Goal: Task Accomplishment & Management: Use online tool/utility

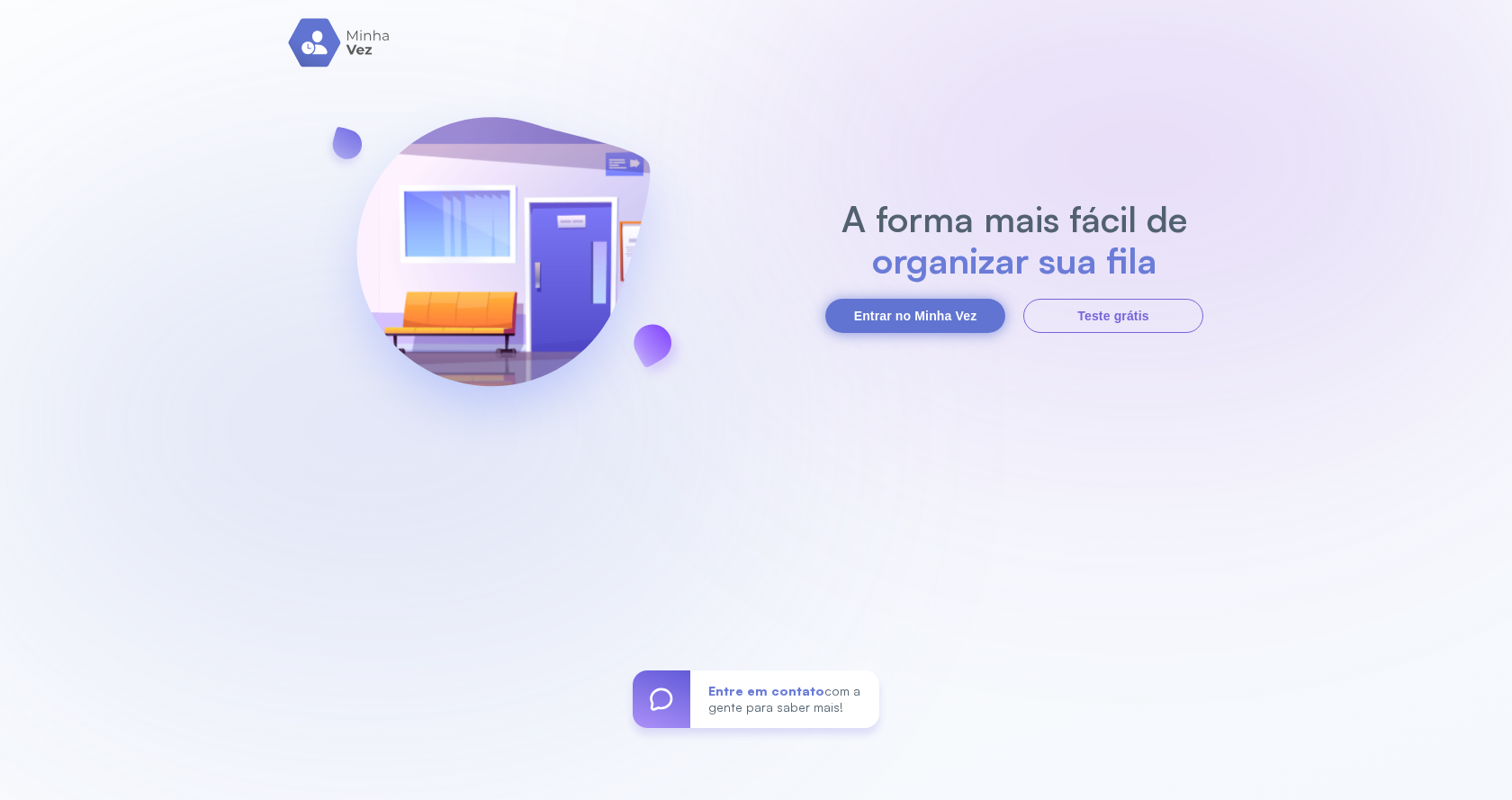
click at [954, 320] on button "Entrar no Minha Vez" at bounding box center [915, 315] width 180 height 34
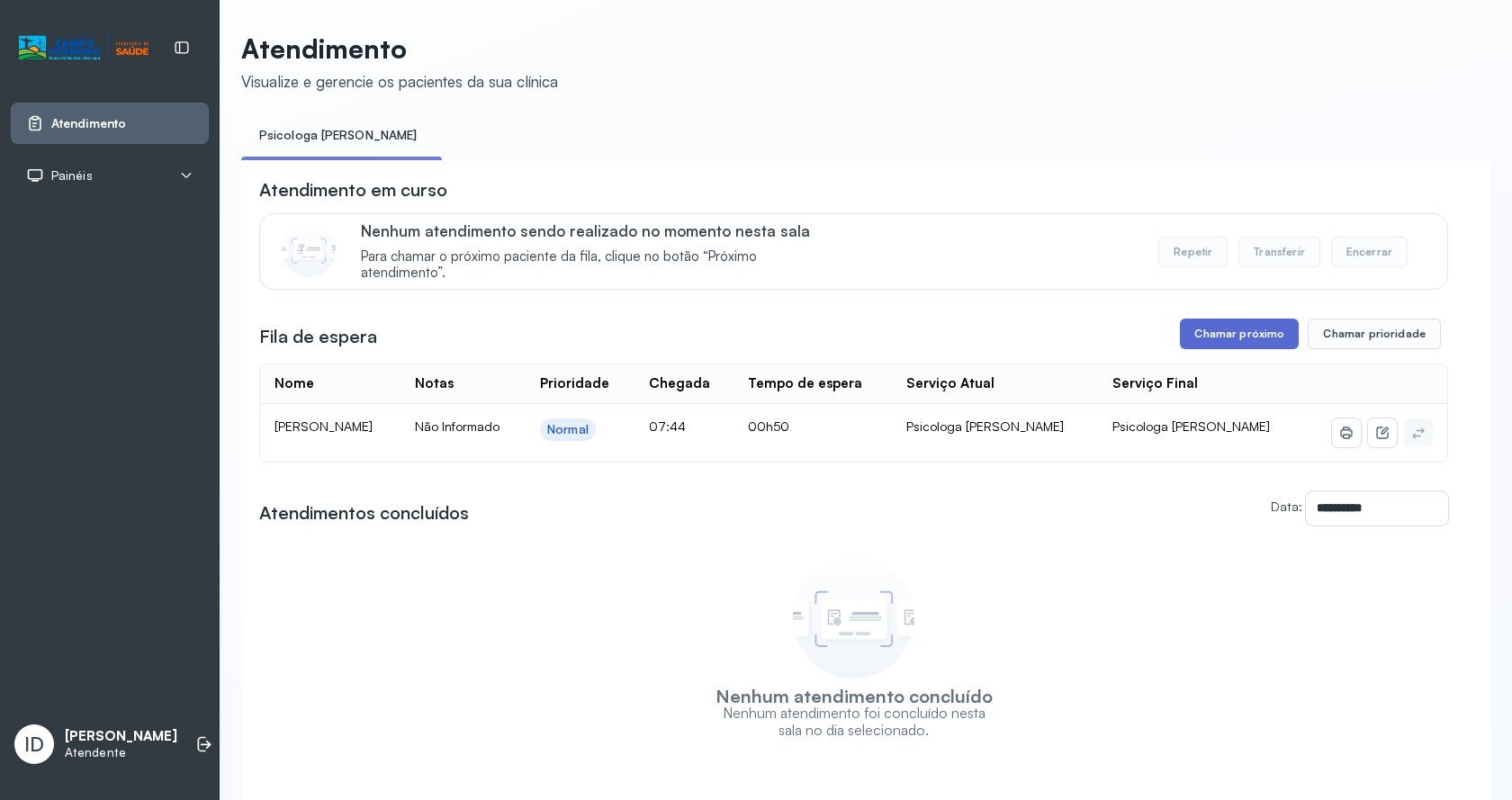
click at [1228, 334] on button "Chamar próximo" at bounding box center [1239, 333] width 119 height 31
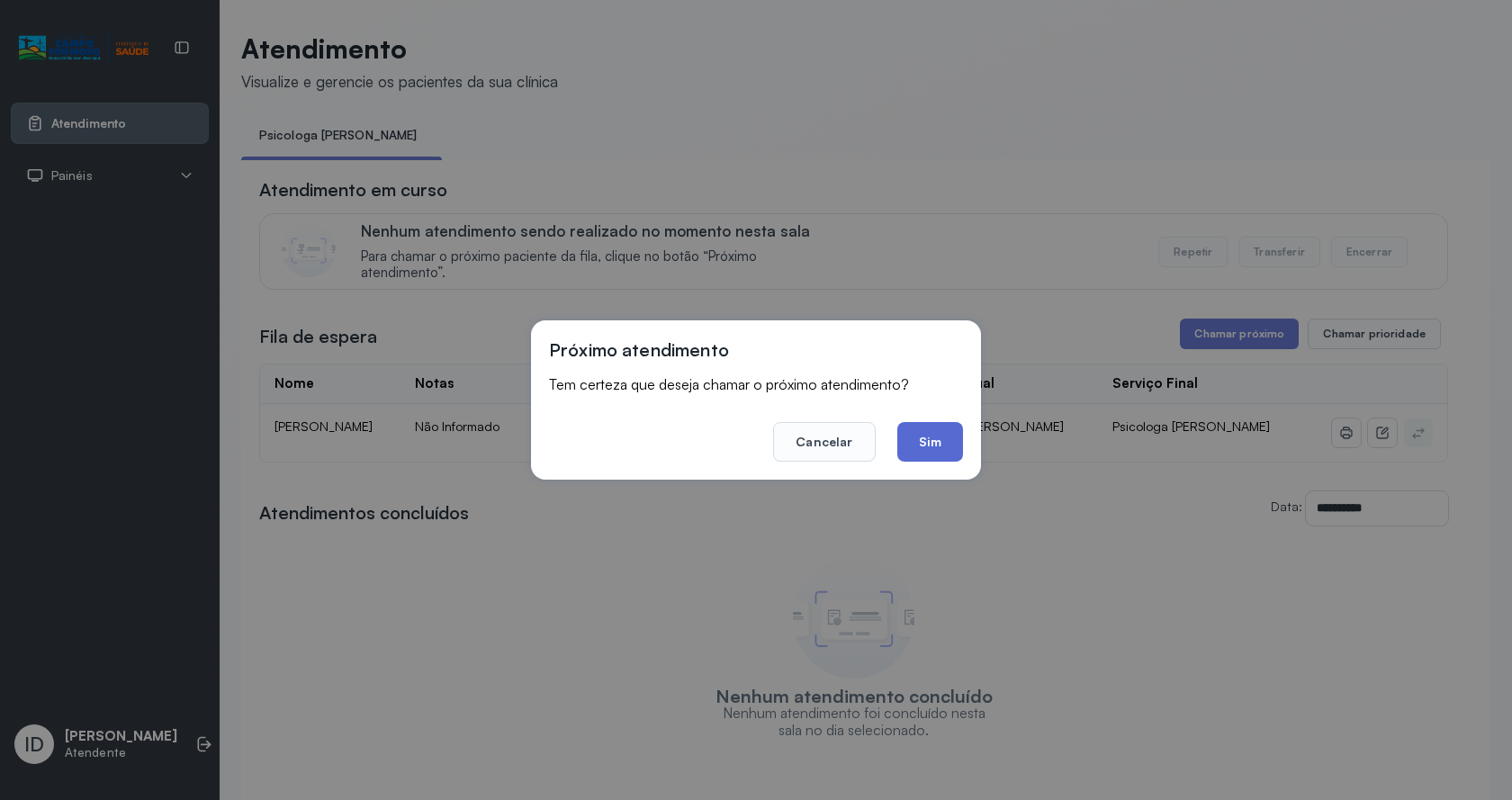
click at [938, 453] on button "Sim" at bounding box center [931, 441] width 66 height 40
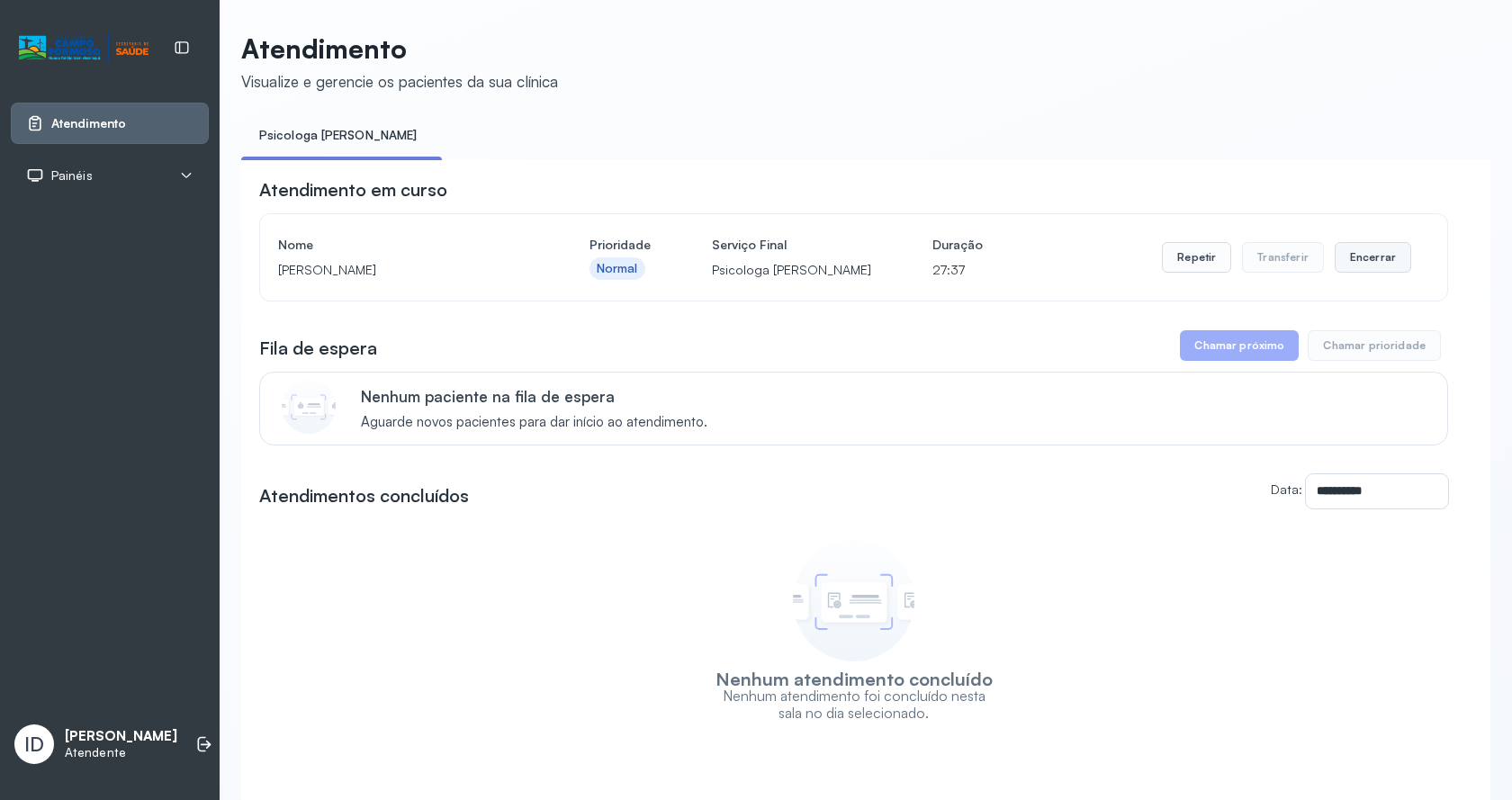
click at [1372, 257] on button "Encerrar" at bounding box center [1372, 257] width 76 height 31
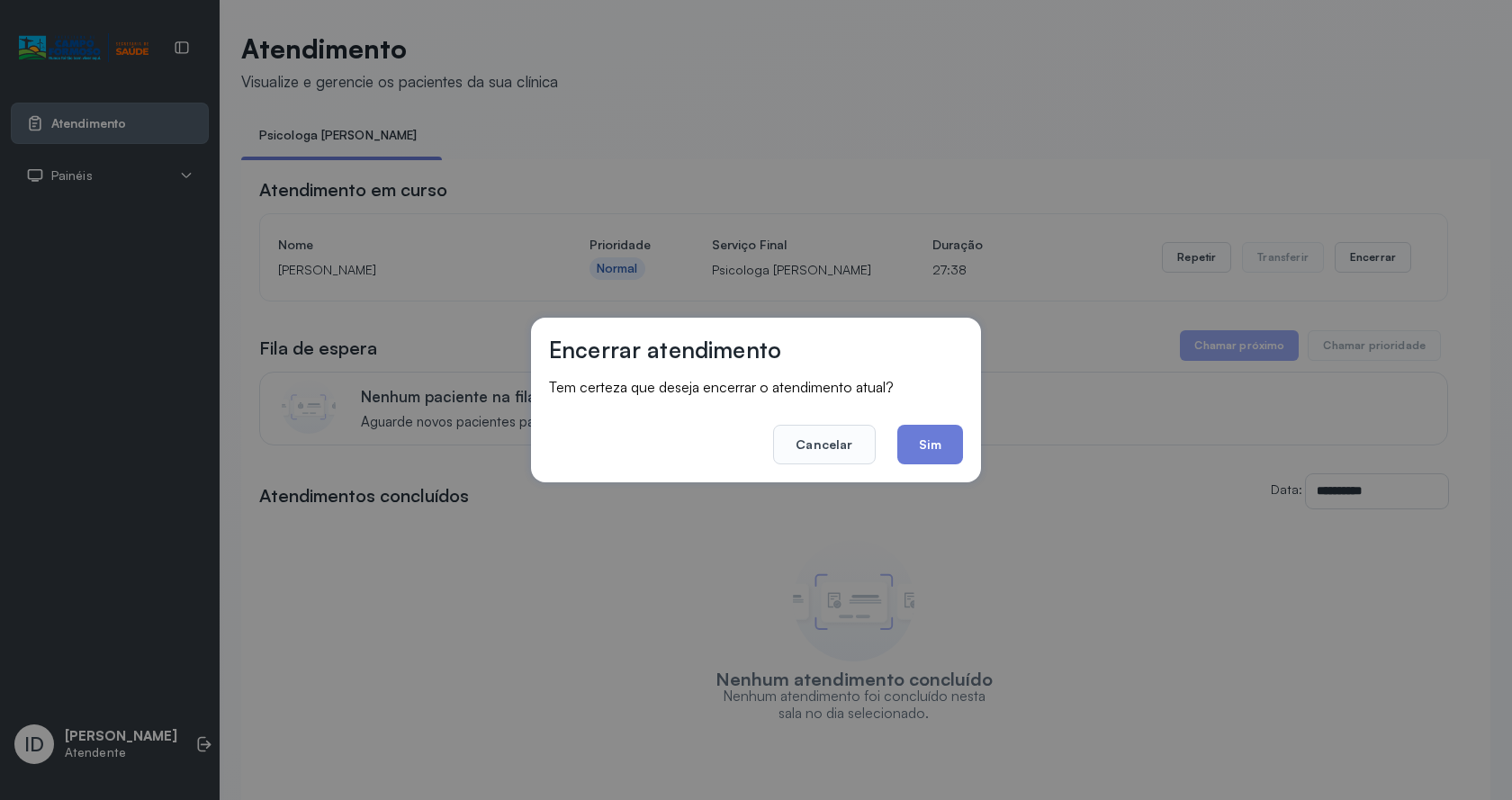
click at [957, 435] on button "Sim" at bounding box center [931, 444] width 66 height 40
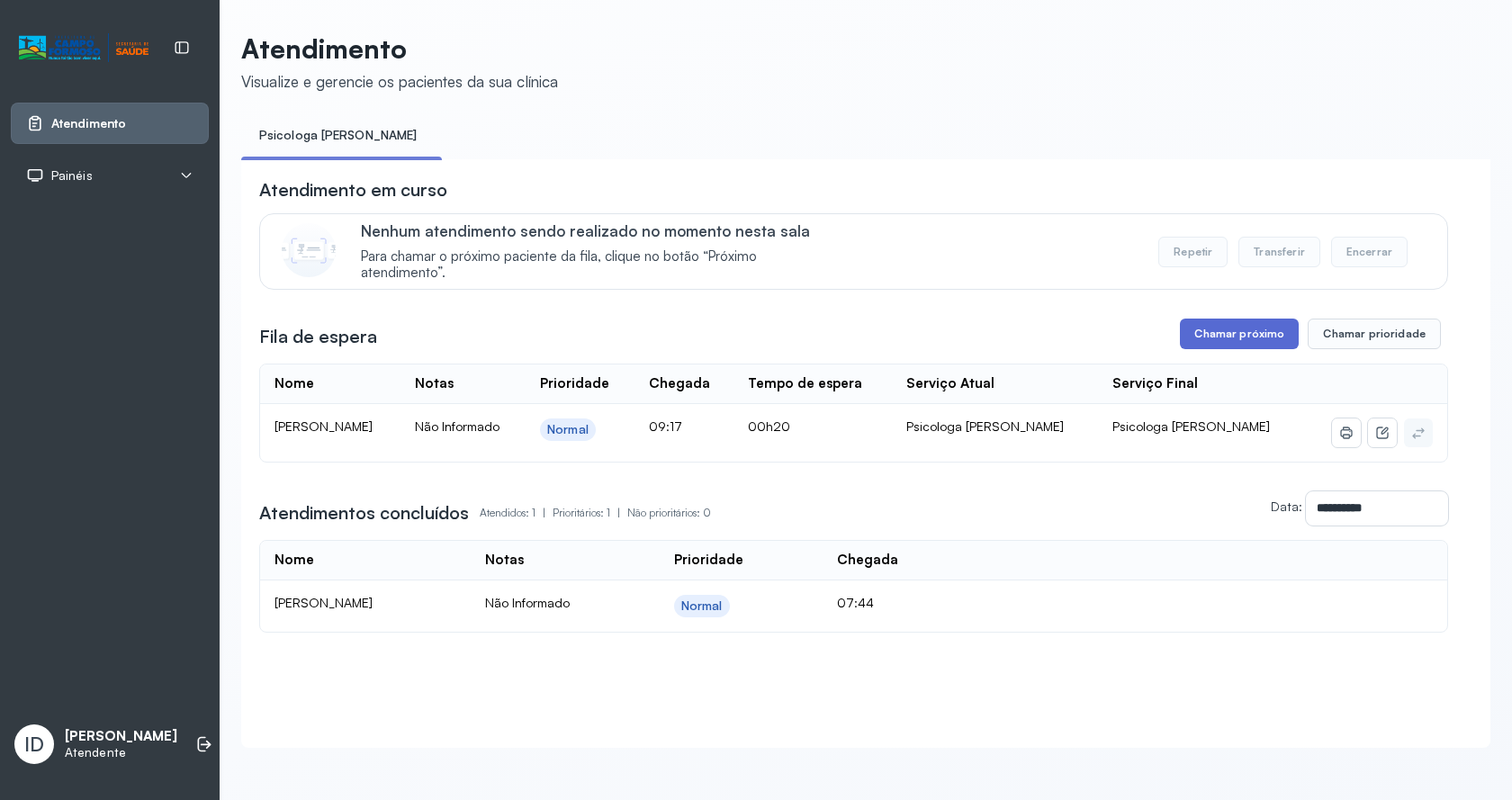
click at [1259, 326] on button "Chamar próximo" at bounding box center [1239, 333] width 119 height 31
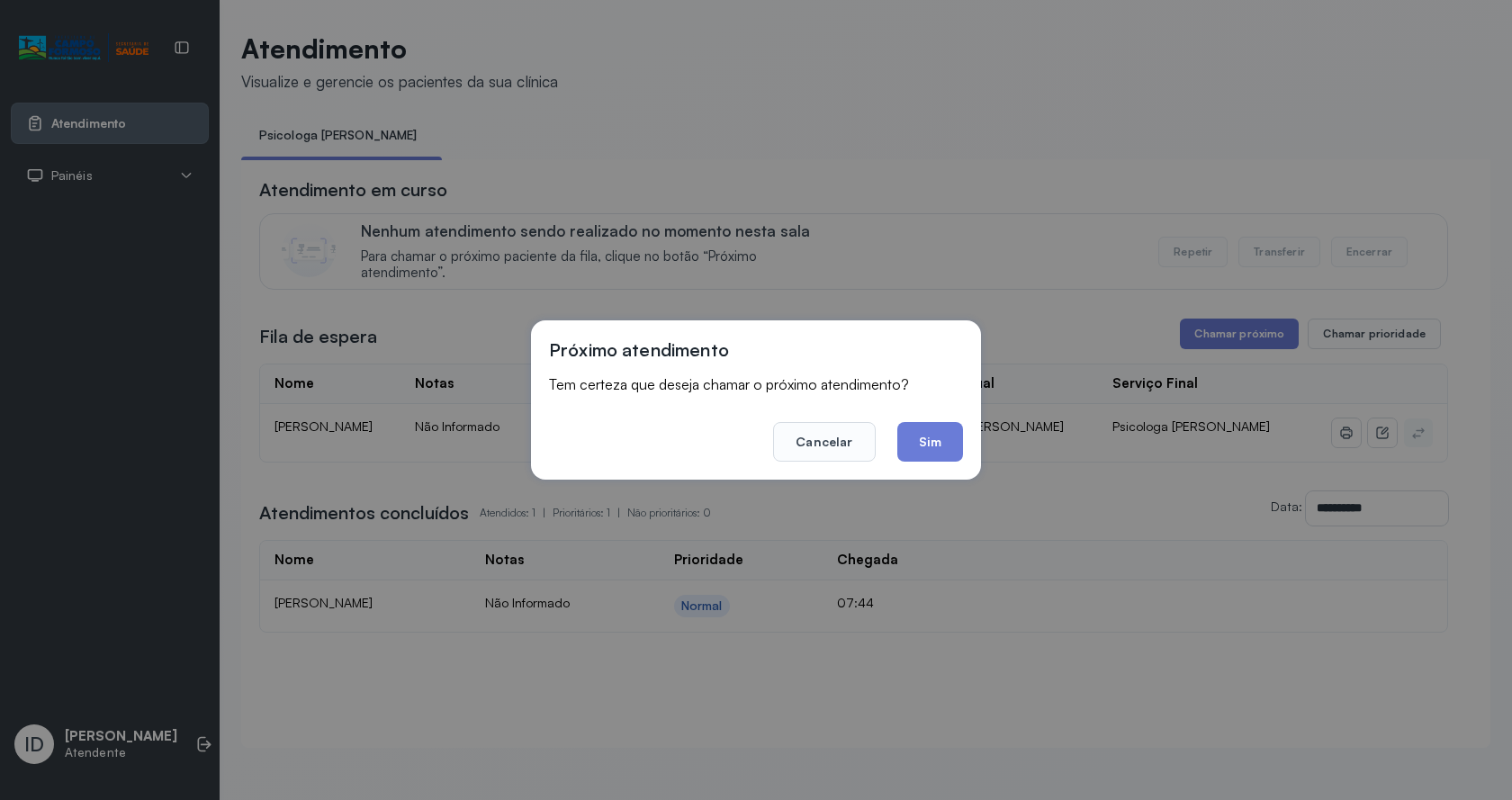
click at [940, 439] on button "Sim" at bounding box center [931, 441] width 66 height 40
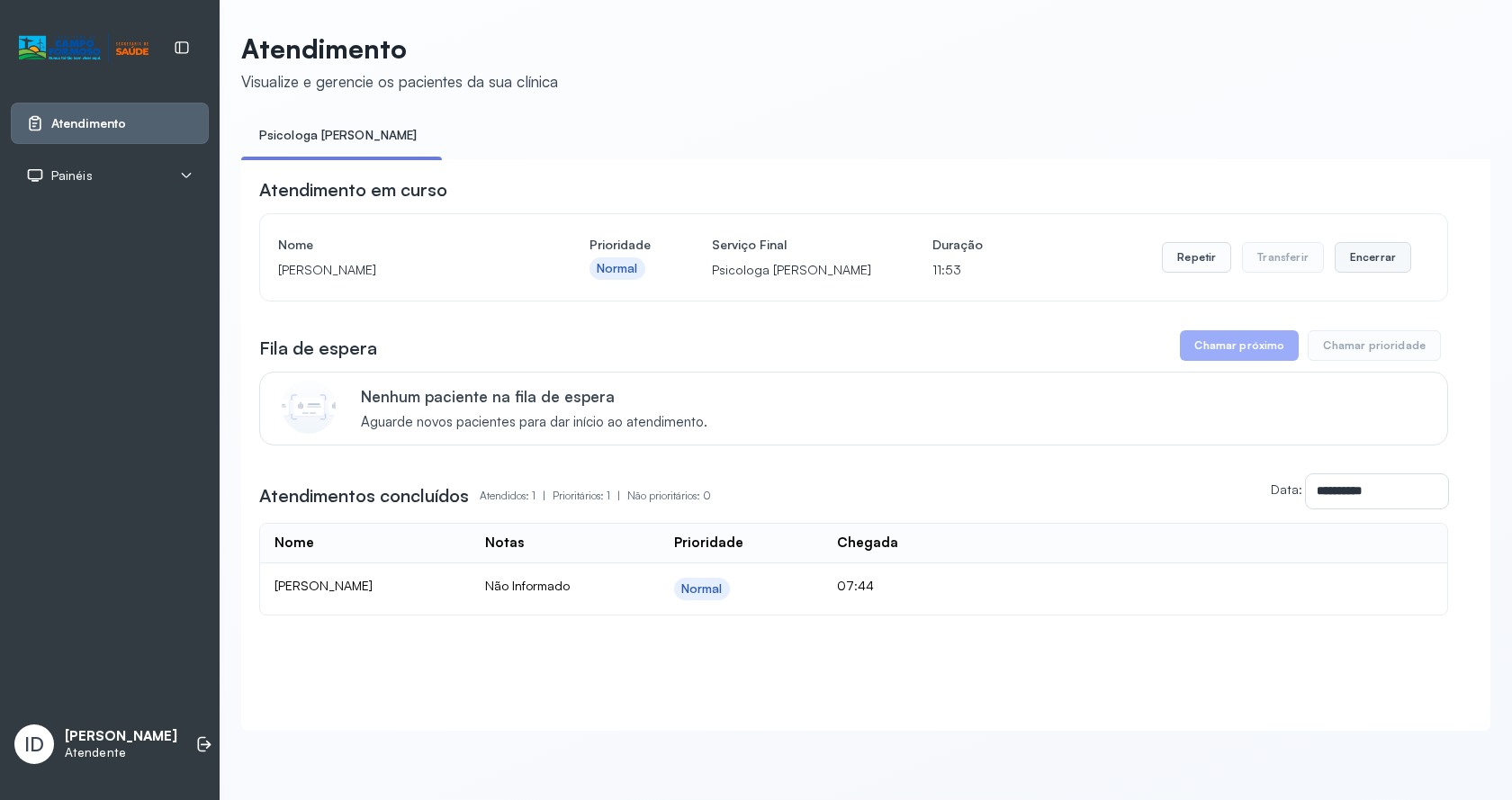
click at [1380, 263] on button "Encerrar" at bounding box center [1372, 257] width 76 height 31
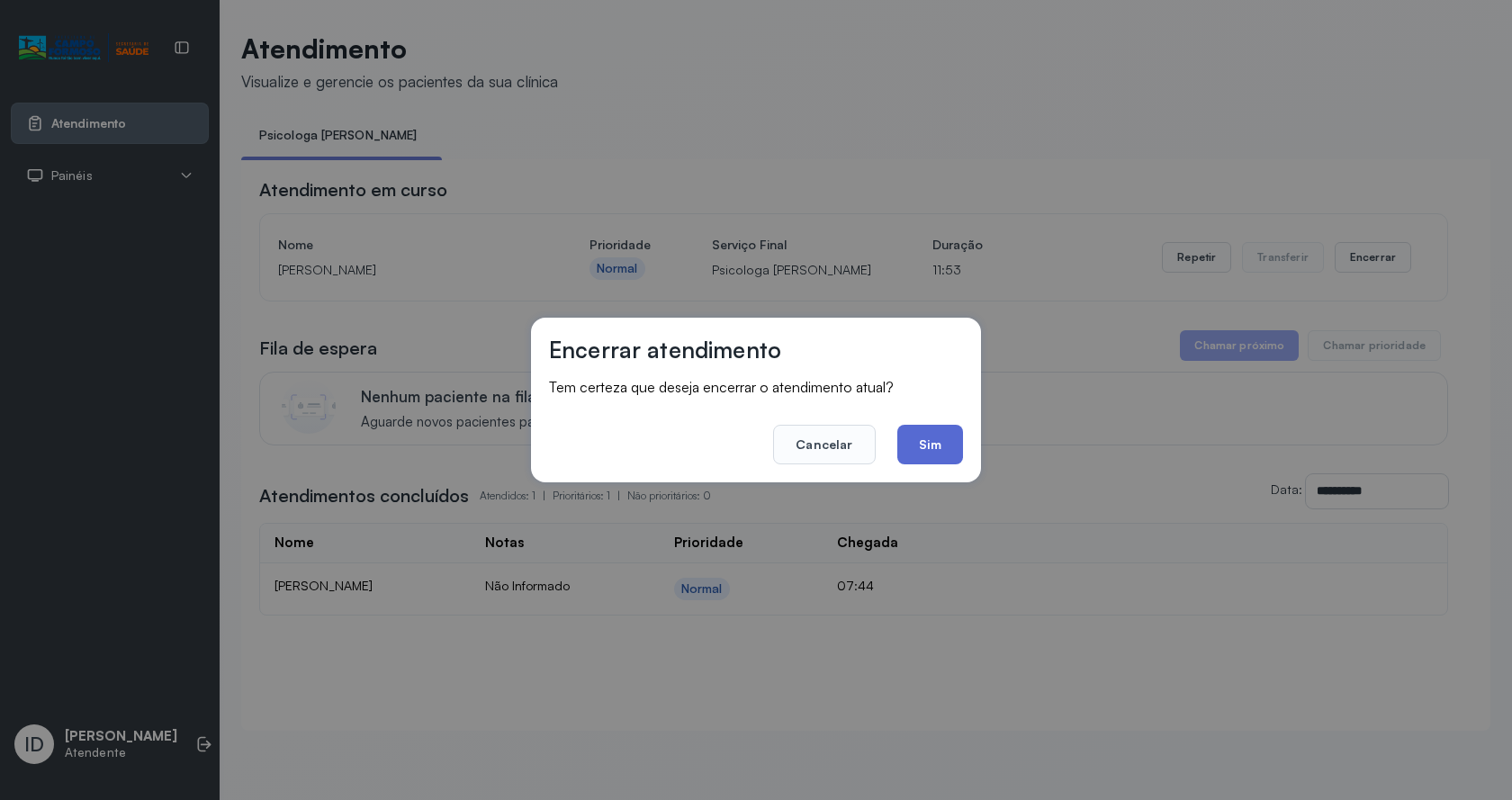
click at [923, 449] on button "Sim" at bounding box center [931, 444] width 66 height 40
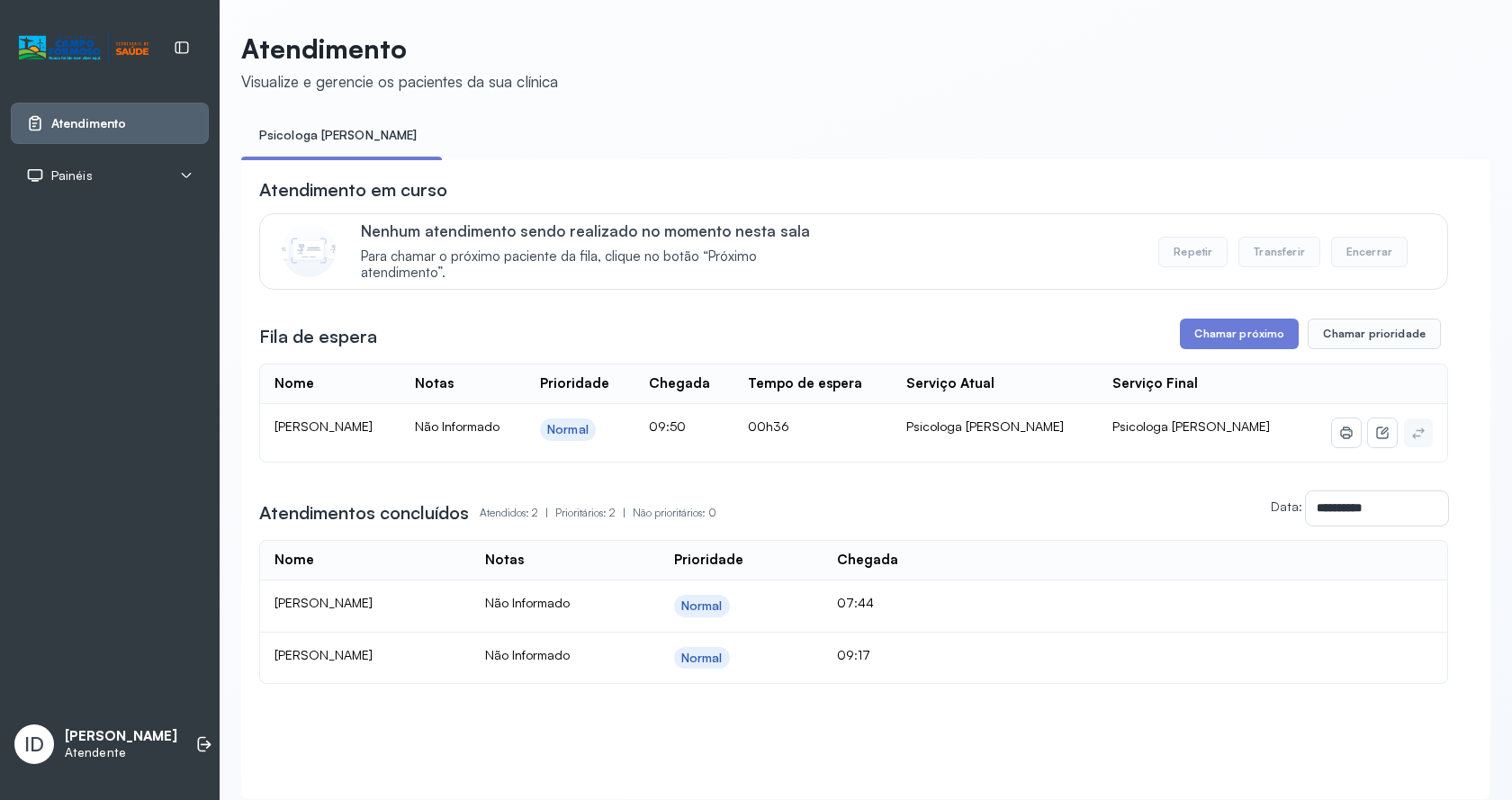
click at [1207, 321] on div "**********" at bounding box center [853, 431] width 1189 height 507
click at [1208, 340] on button "Chamar próximo" at bounding box center [1239, 333] width 119 height 31
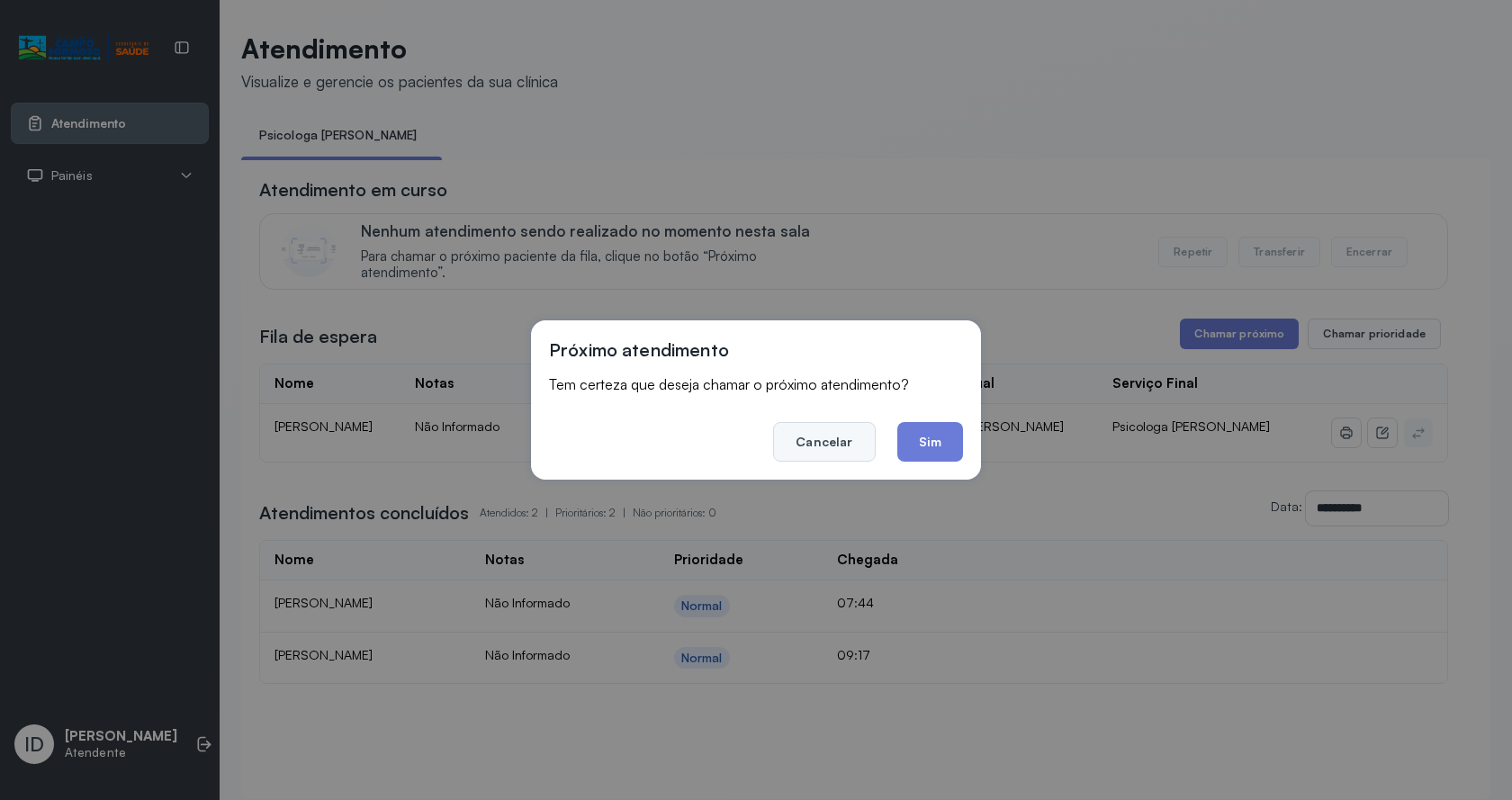
drag, startPoint x: 949, startPoint y: 448, endPoint x: 855, endPoint y: 440, distance: 94.3
click at [868, 440] on footer "Cancelar Sim" at bounding box center [755, 429] width 414 height 65
click at [955, 453] on button "Sim" at bounding box center [931, 441] width 66 height 40
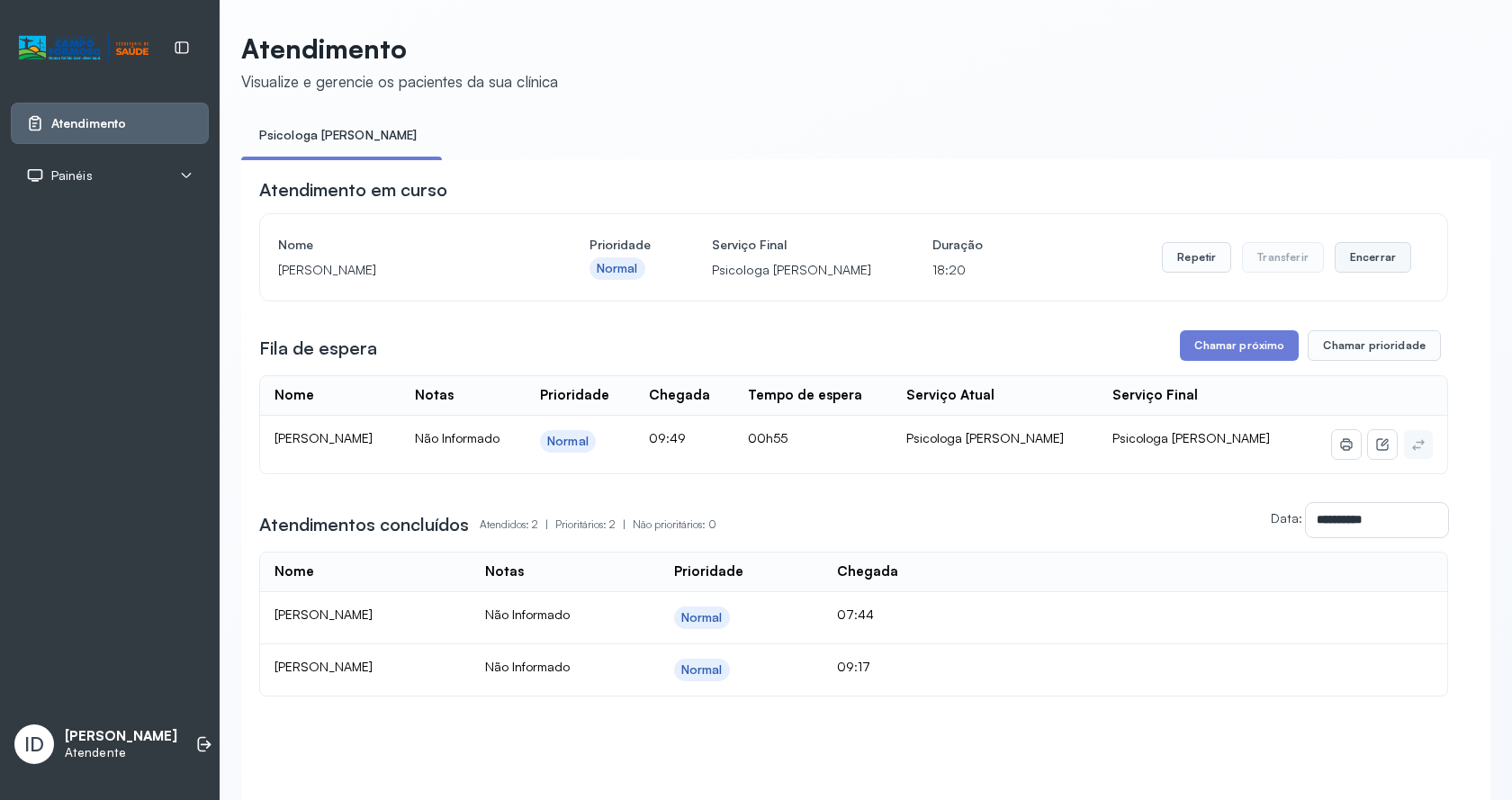
click at [1348, 259] on button "Encerrar" at bounding box center [1372, 257] width 76 height 31
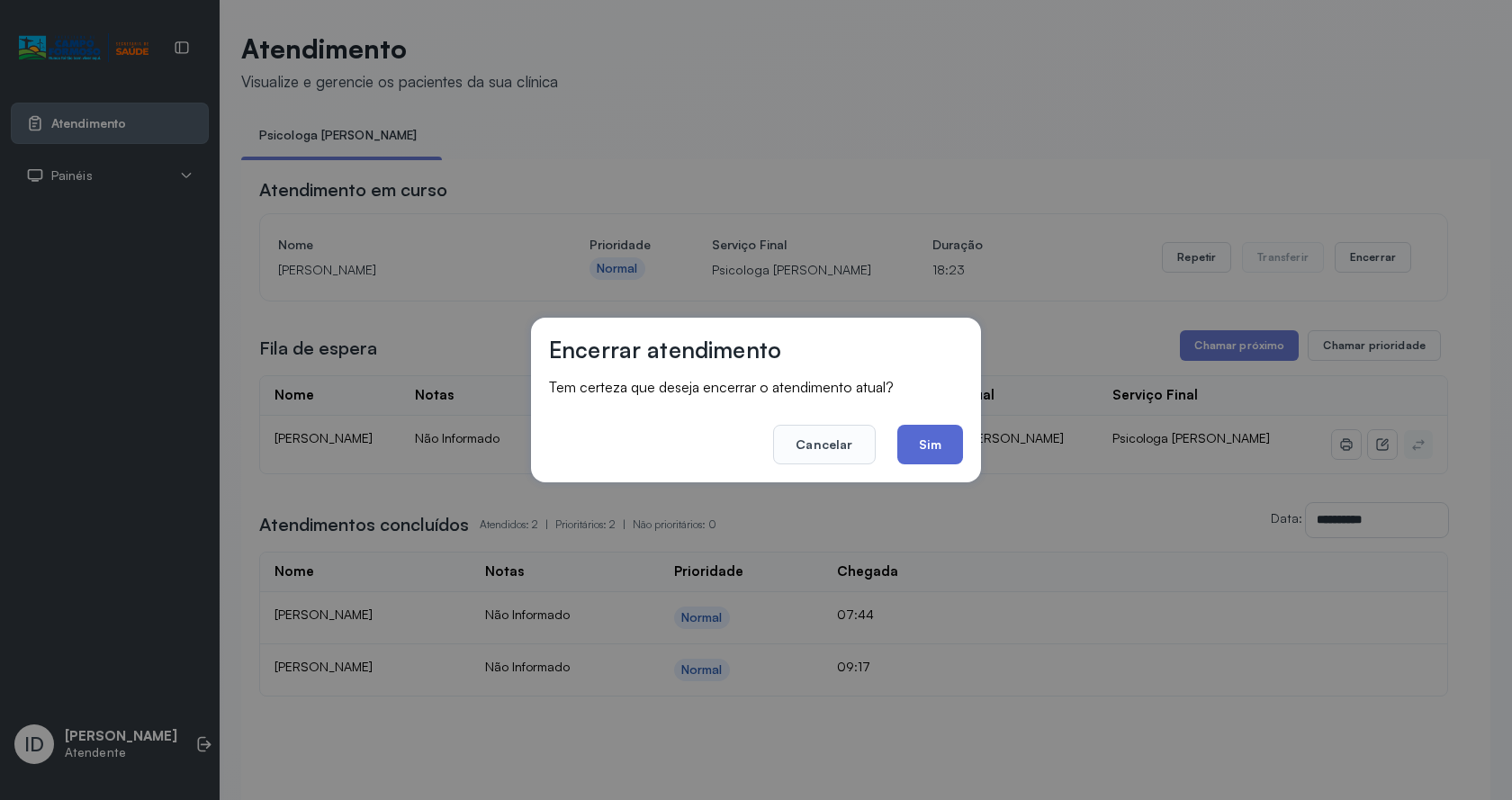
click at [958, 445] on button "Sim" at bounding box center [931, 444] width 66 height 40
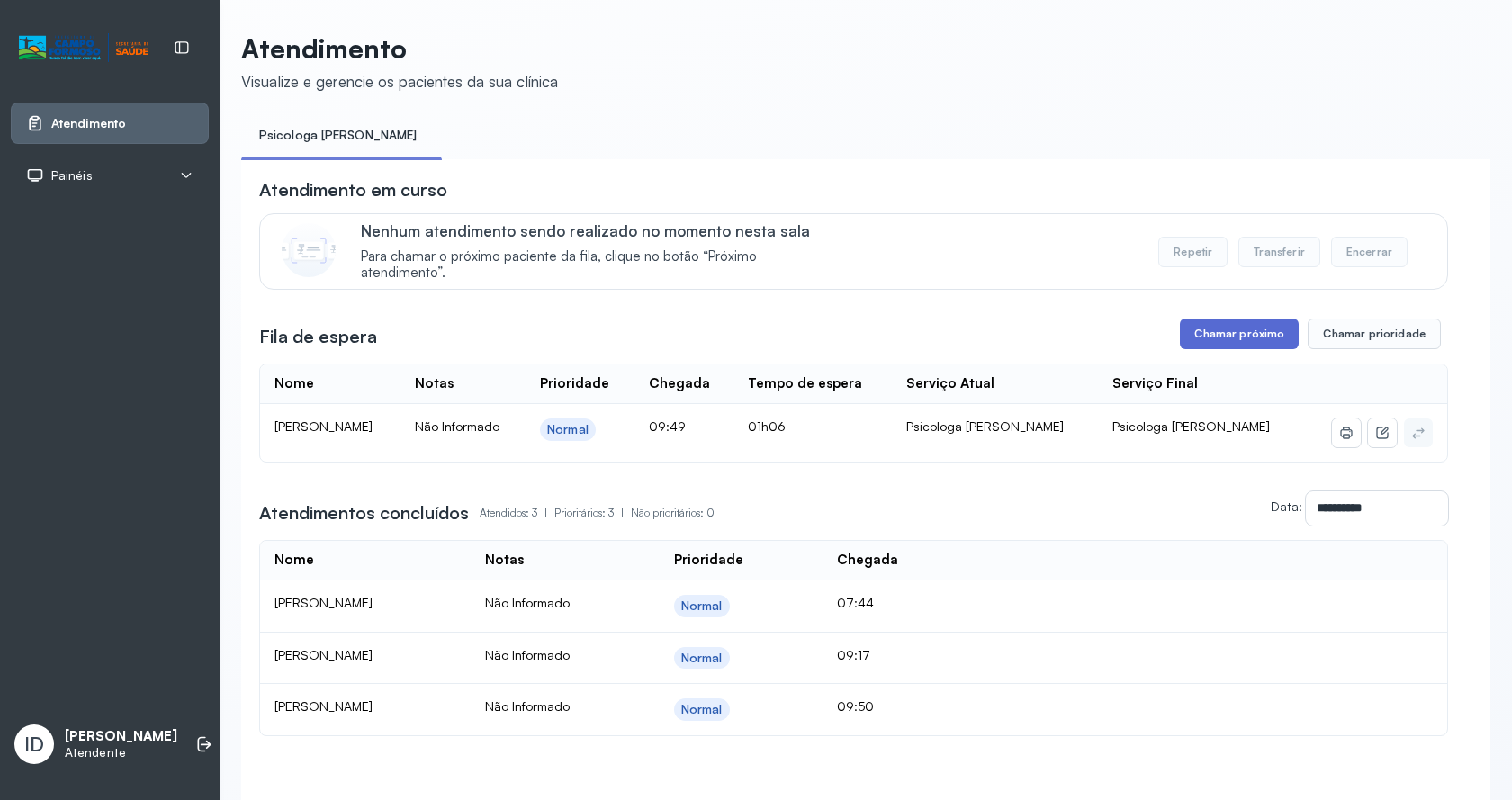
click at [1195, 332] on button "Chamar próximo" at bounding box center [1239, 333] width 119 height 31
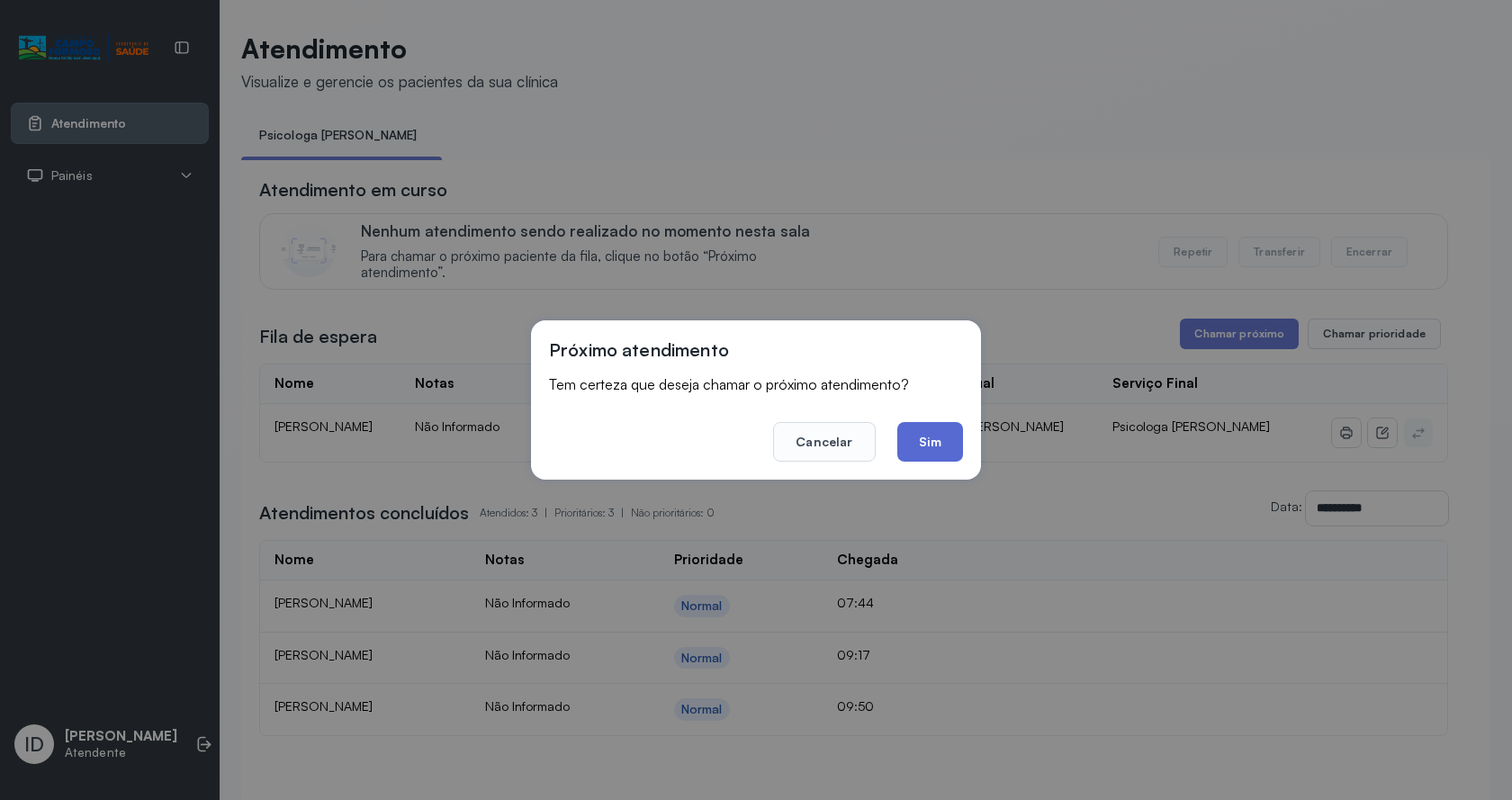
click at [908, 440] on button "Sim" at bounding box center [931, 441] width 66 height 40
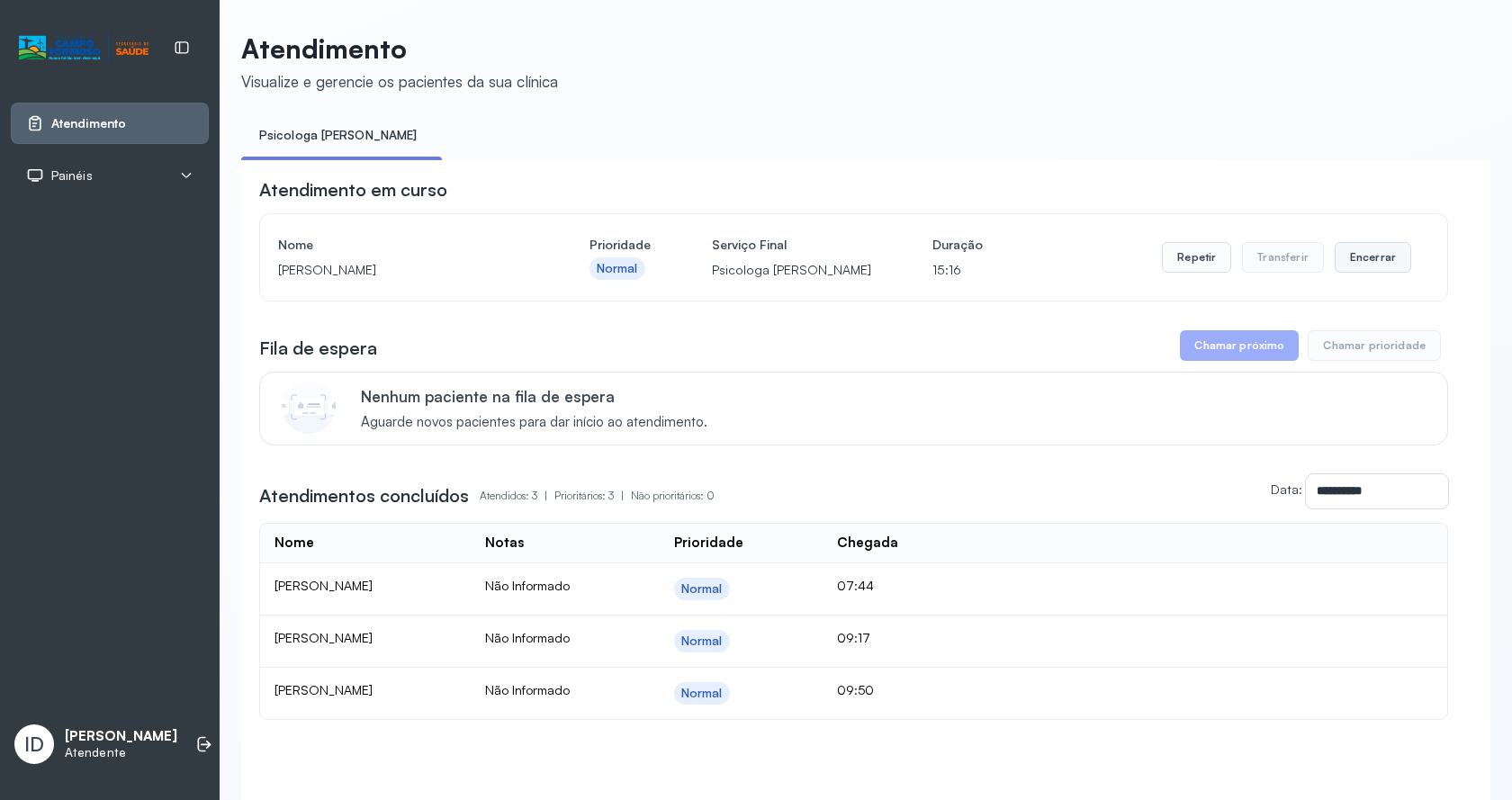
click at [1347, 266] on button "Encerrar" at bounding box center [1372, 257] width 76 height 31
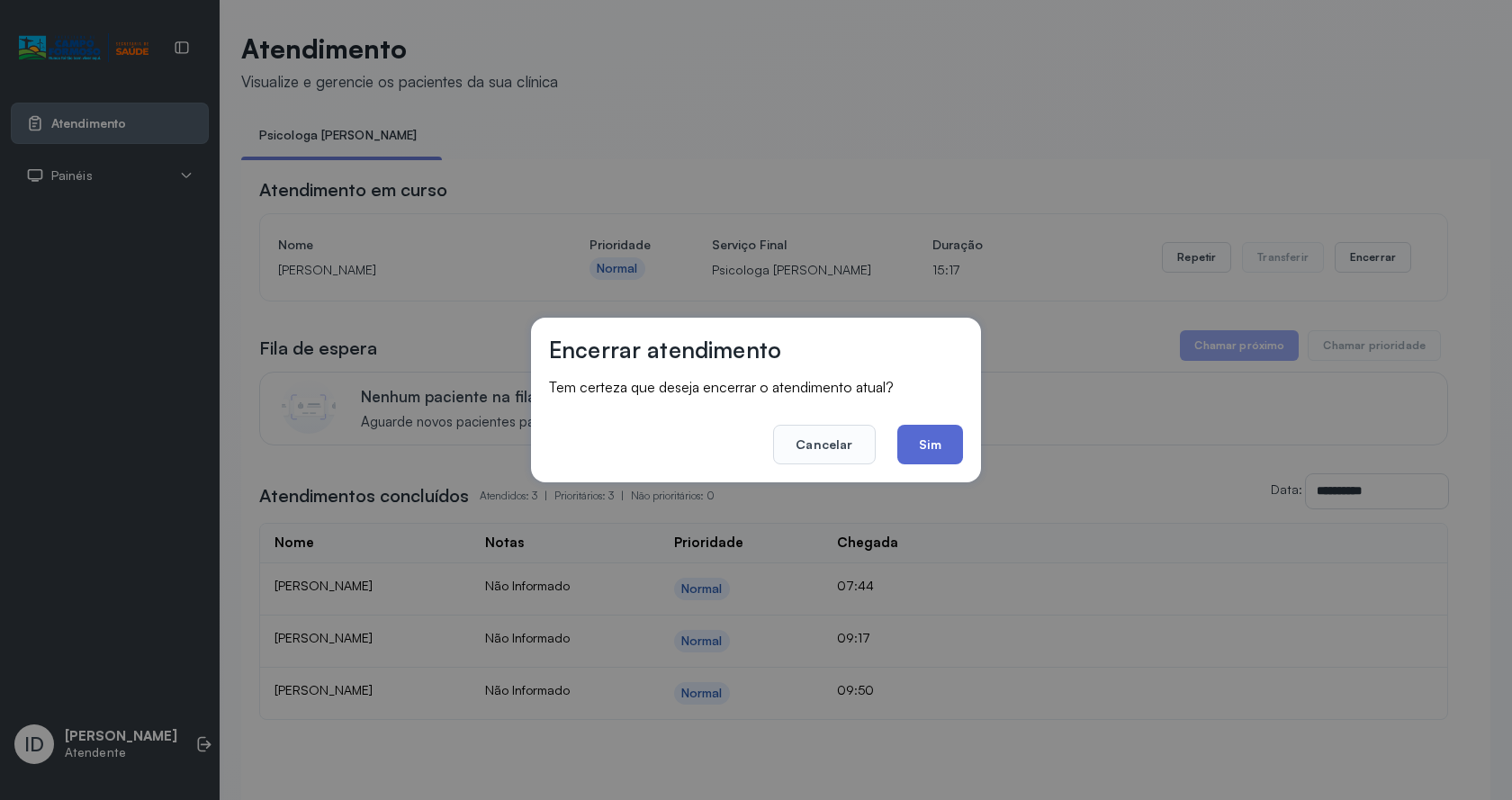
click at [932, 463] on button "Sim" at bounding box center [931, 444] width 66 height 40
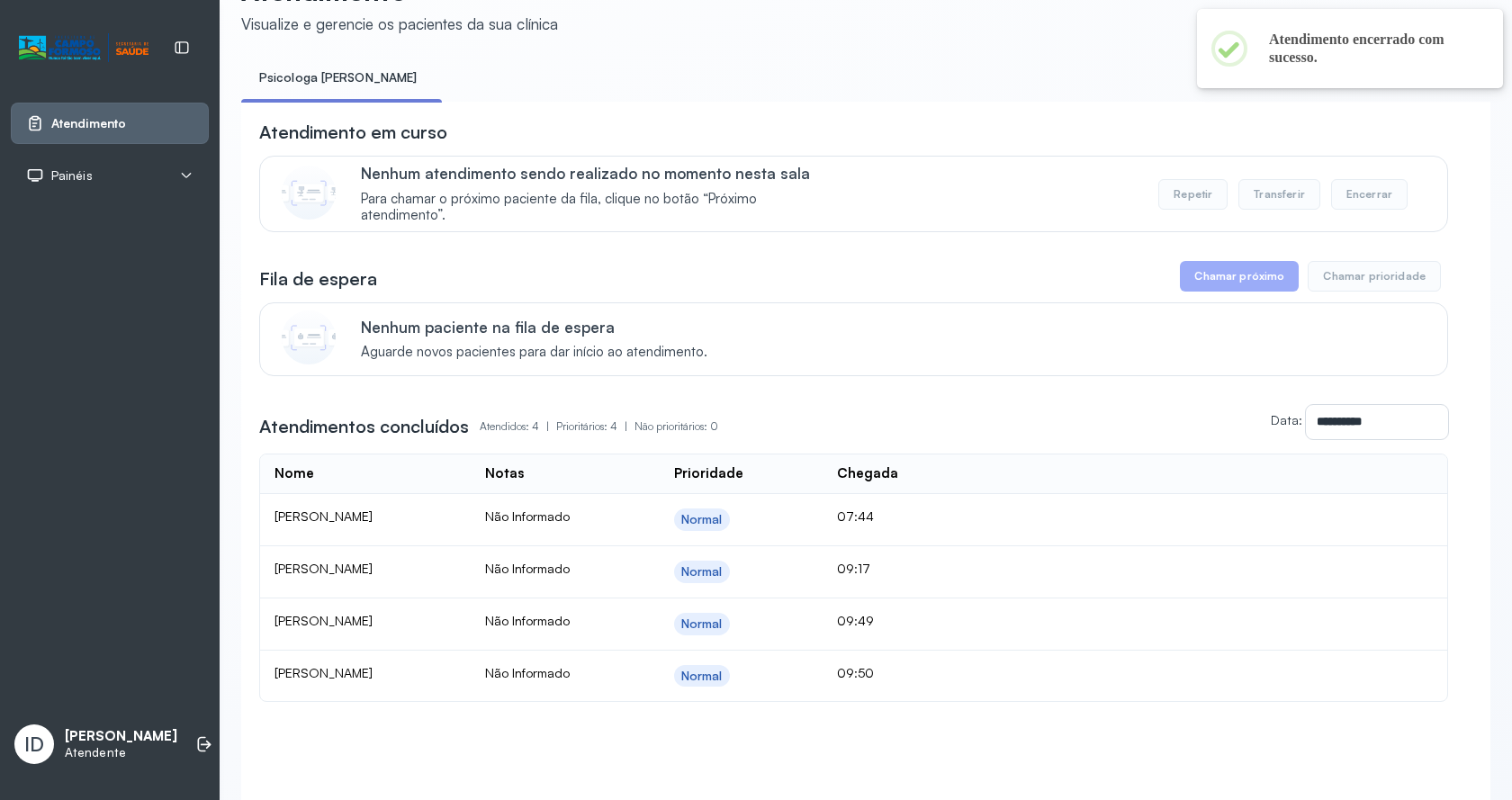
scroll to position [144, 0]
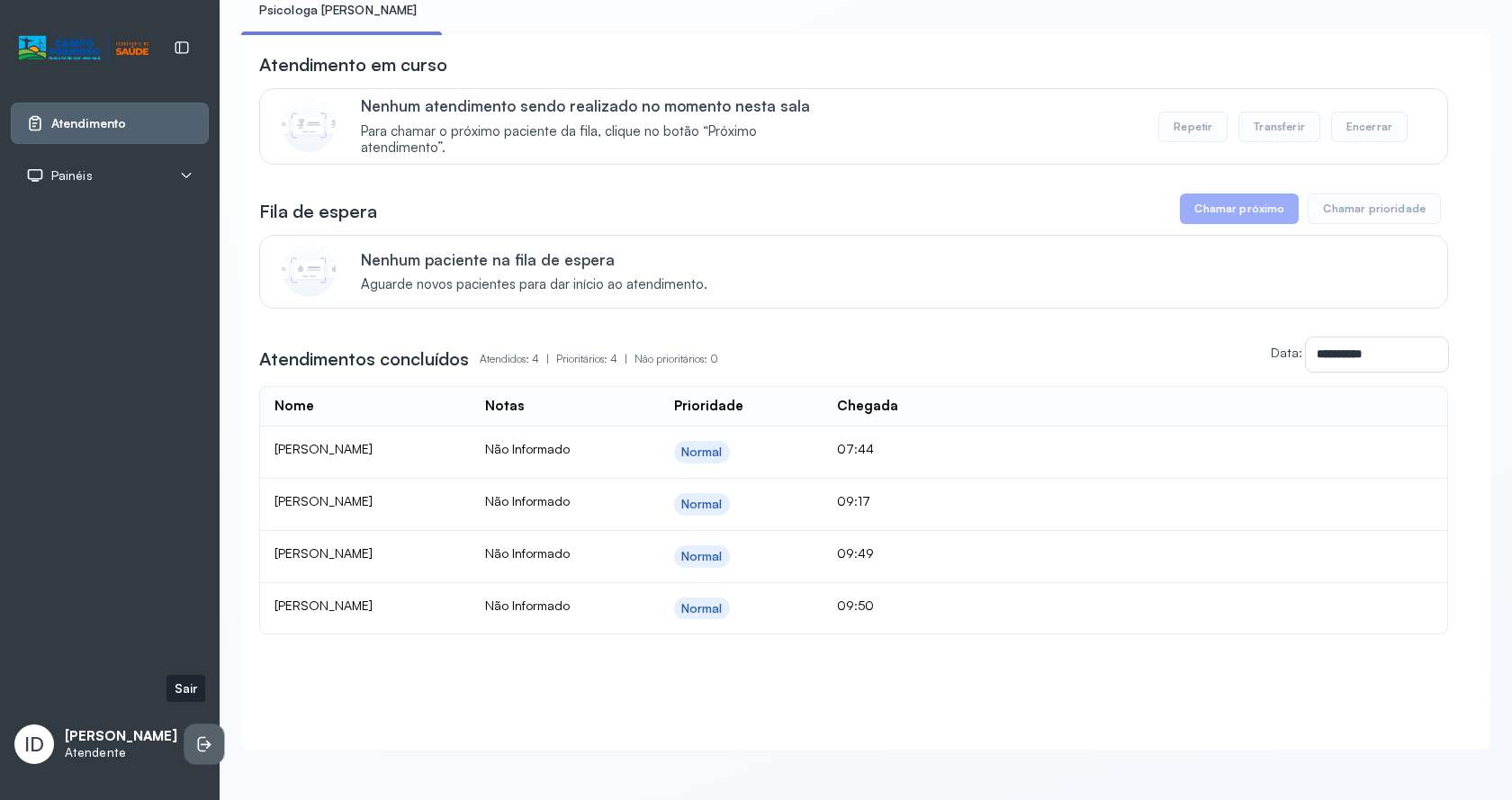
click at [196, 738] on icon at bounding box center [204, 744] width 18 height 18
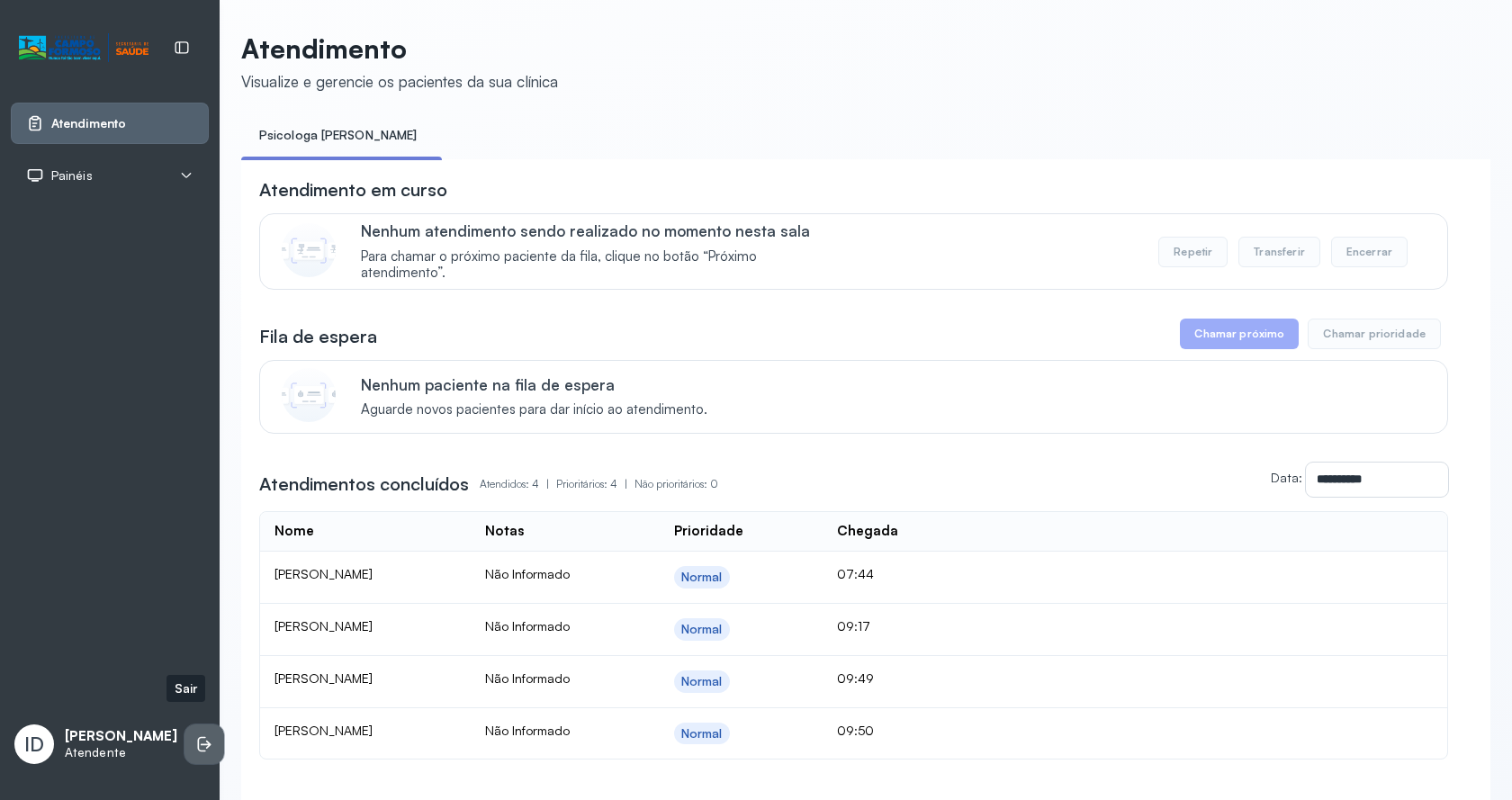
click at [194, 741] on li at bounding box center [203, 743] width 40 height 40
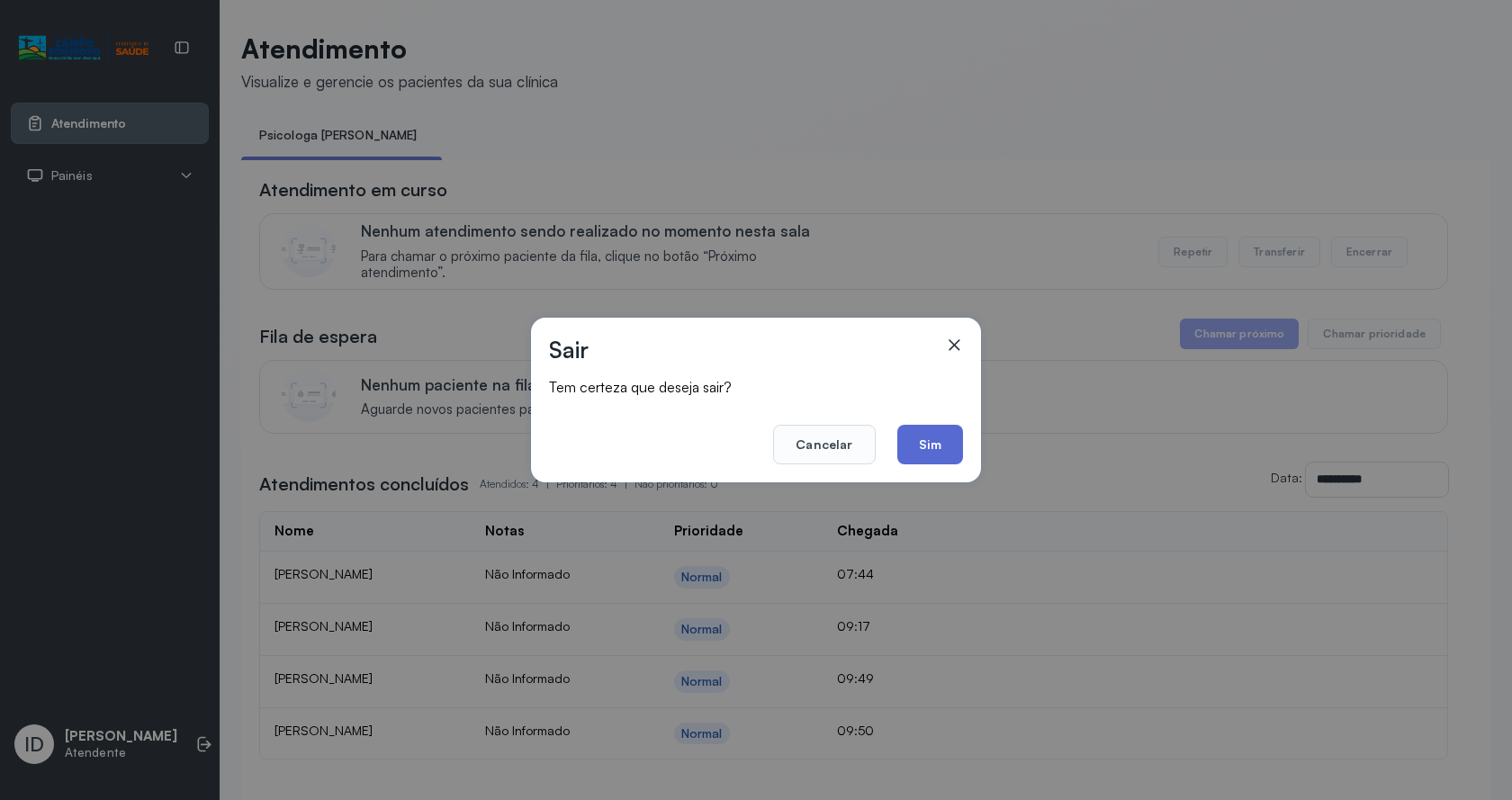
click at [912, 431] on button "Sim" at bounding box center [931, 444] width 66 height 40
